Goal: Check status

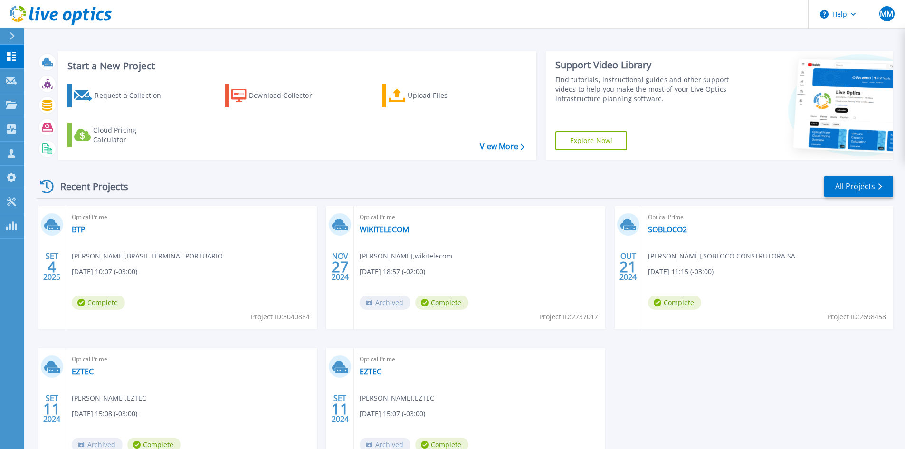
click at [113, 262] on div "Optical Prime BTP Rodrigo Melo , BRASIL TERMINAL PORTUARIO 09/04/2025, 10:07 (-…" at bounding box center [191, 267] width 251 height 123
click at [81, 230] on link "BTP" at bounding box center [79, 230] width 14 height 10
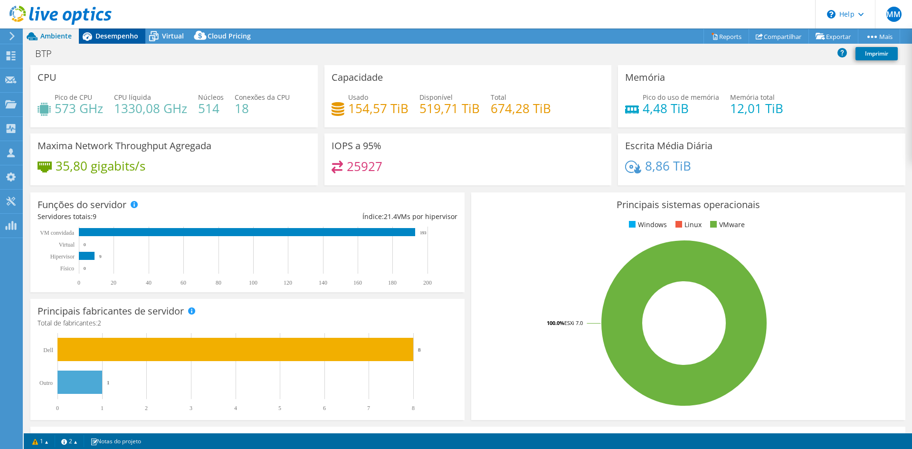
click at [115, 36] on span "Desempenho" at bounding box center [117, 35] width 43 height 9
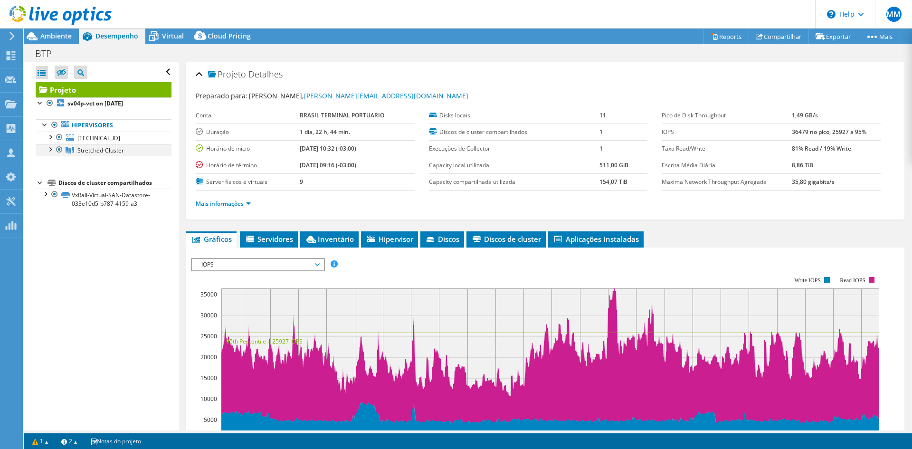
click at [50, 151] on div at bounding box center [50, 149] width 10 height 10
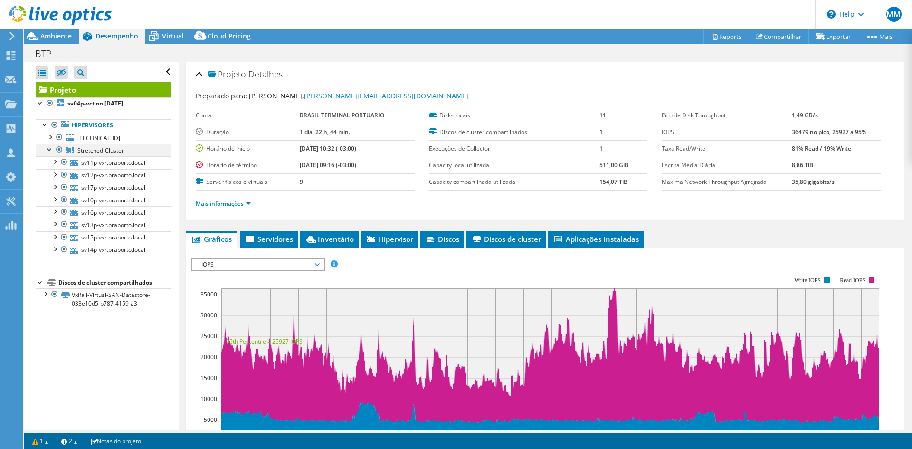
click at [50, 151] on div at bounding box center [50, 149] width 10 height 10
